Goal: Transaction & Acquisition: Purchase product/service

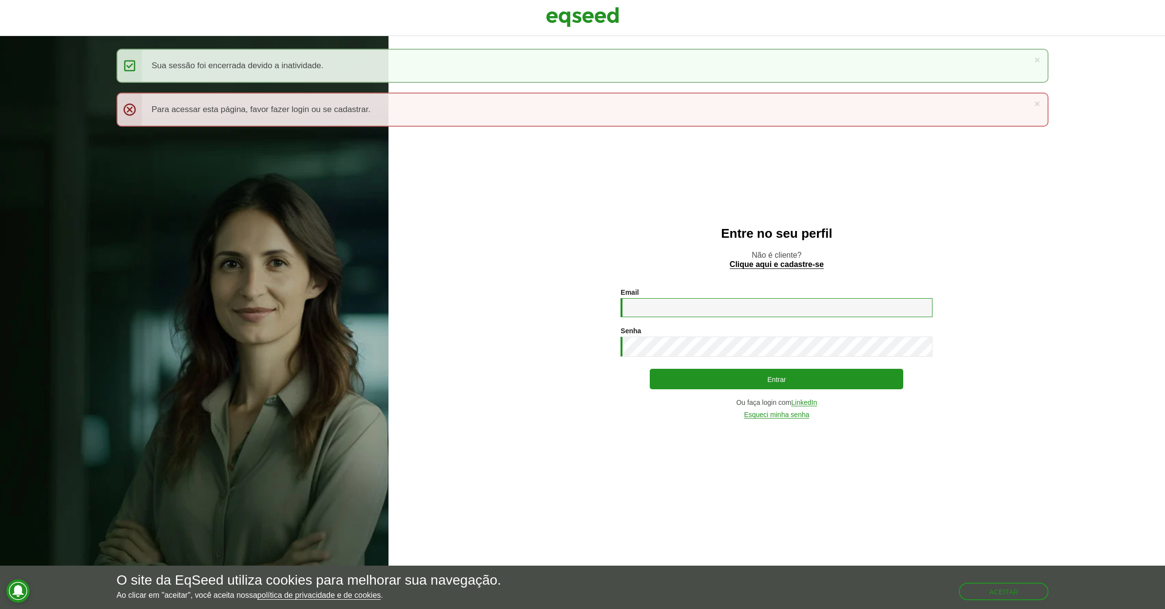
type input "**********"
click at [734, 383] on button "Entrar" at bounding box center [776, 379] width 253 height 19
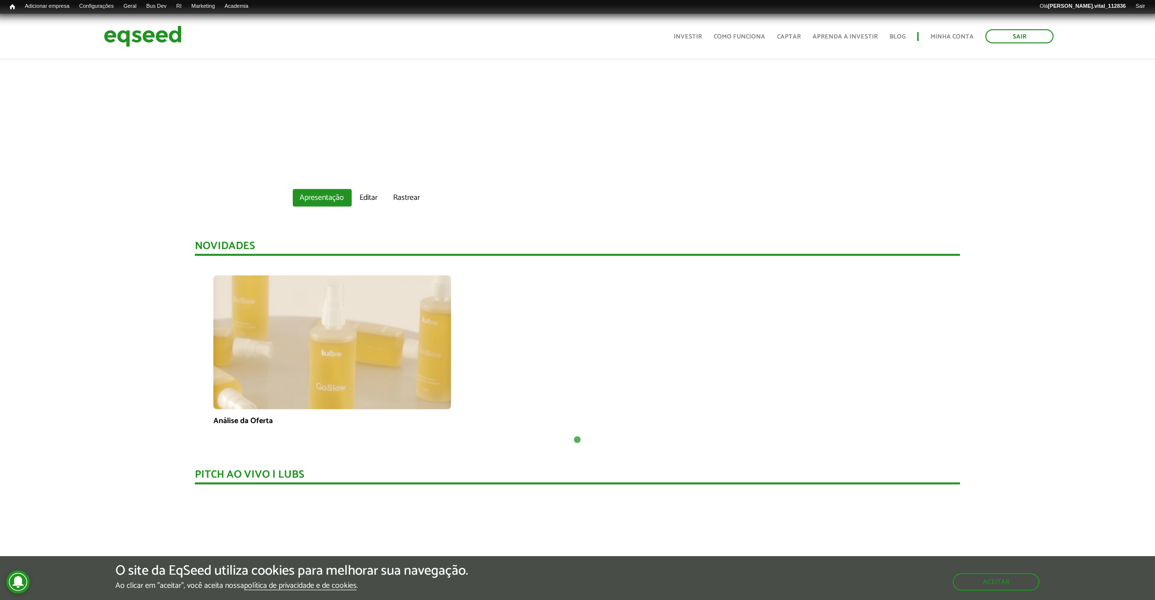
scroll to position [548, 0]
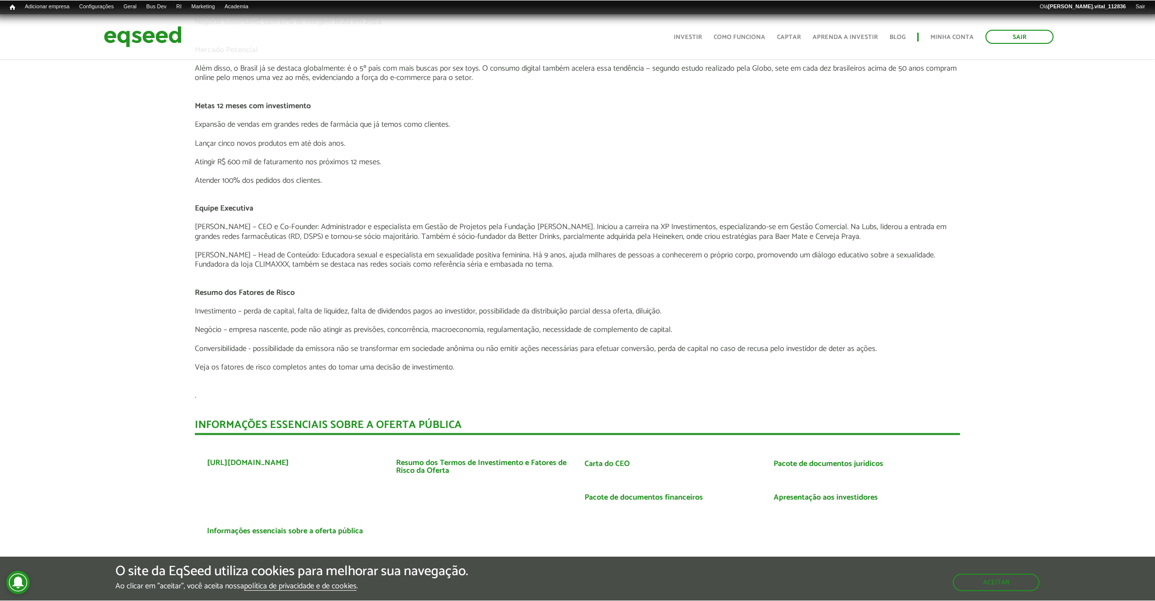
scroll to position [2132, 0]
